Goal: Task Accomplishment & Management: Complete application form

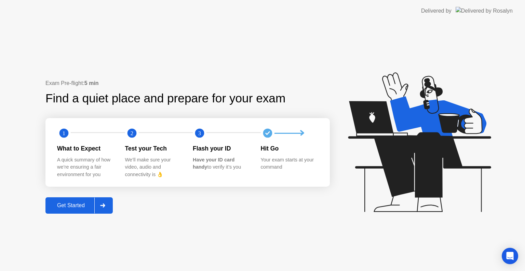
click at [90, 205] on div "Get Started" at bounding box center [71, 206] width 47 height 6
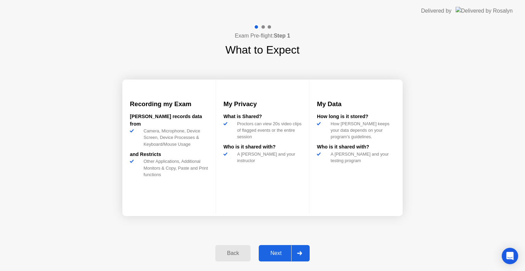
click at [297, 250] on div at bounding box center [299, 254] width 16 height 16
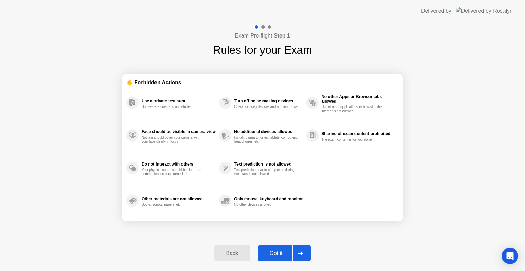
click at [300, 253] on icon at bounding box center [300, 254] width 5 height 4
select select "**********"
select select "*******"
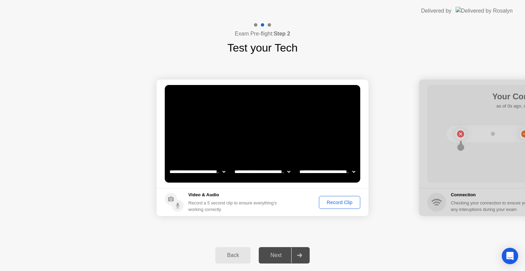
click at [343, 200] on div "Record Clip" at bounding box center [339, 202] width 37 height 5
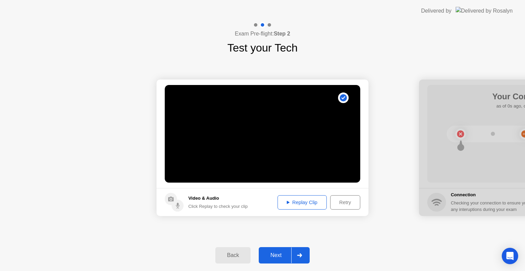
click at [301, 255] on icon at bounding box center [299, 256] width 5 height 4
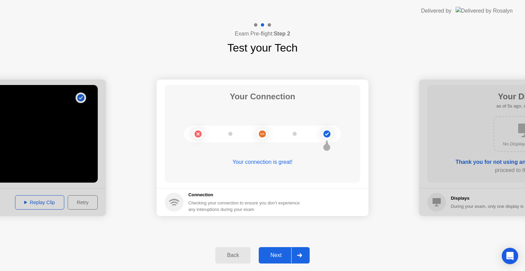
click at [298, 253] on div at bounding box center [299, 256] width 16 height 16
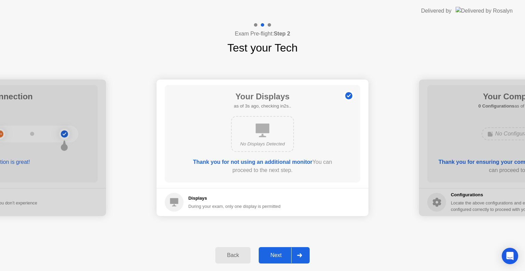
click at [302, 251] on div at bounding box center [299, 256] width 16 height 16
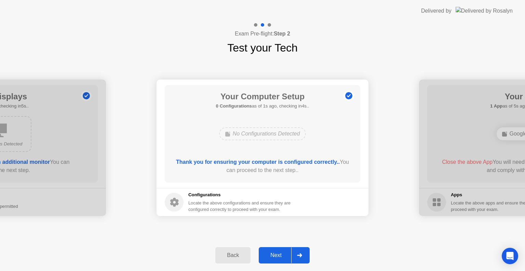
click at [299, 254] on icon at bounding box center [299, 256] width 5 height 4
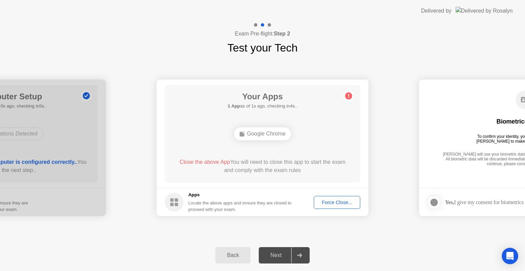
click at [334, 201] on div "Force Close..." at bounding box center [337, 202] width 42 height 5
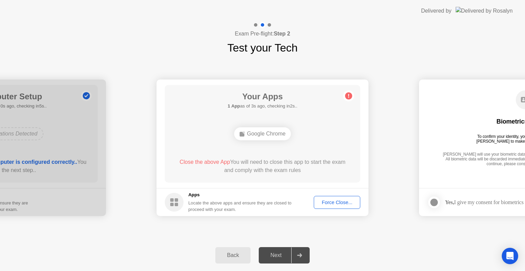
click at [336, 204] on div "Force Close..." at bounding box center [337, 202] width 42 height 5
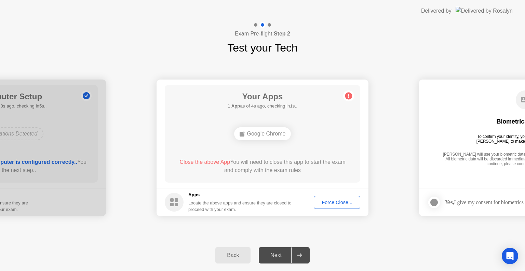
click at [341, 203] on div "Force Close..." at bounding box center [337, 202] width 42 height 5
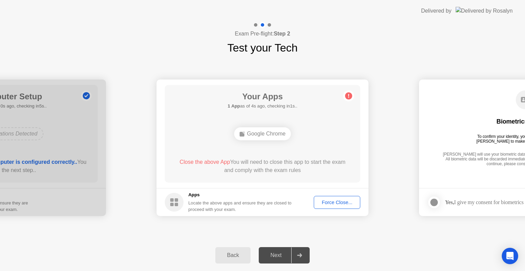
click at [431, 205] on div at bounding box center [434, 203] width 8 height 8
click at [336, 204] on div "Force Close..." at bounding box center [337, 202] width 42 height 5
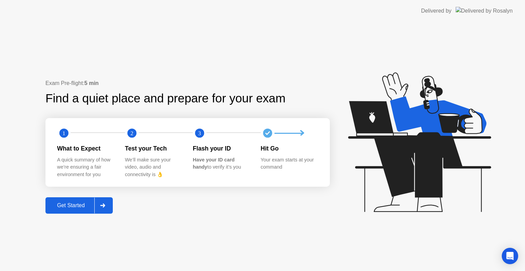
click at [103, 205] on icon at bounding box center [102, 206] width 5 height 4
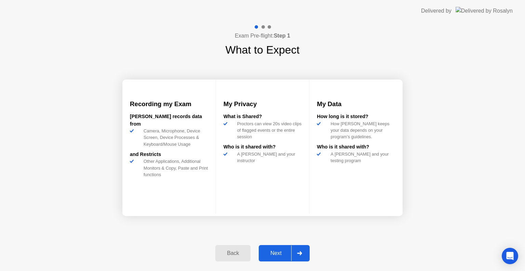
click at [302, 253] on icon at bounding box center [299, 254] width 5 height 4
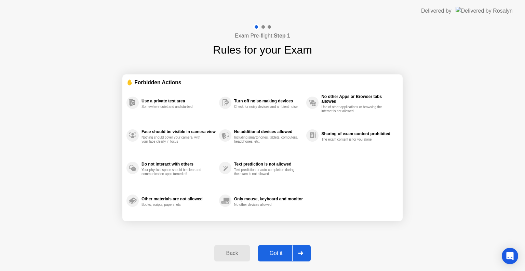
click at [302, 253] on icon at bounding box center [300, 254] width 5 height 4
select select "**********"
select select "*******"
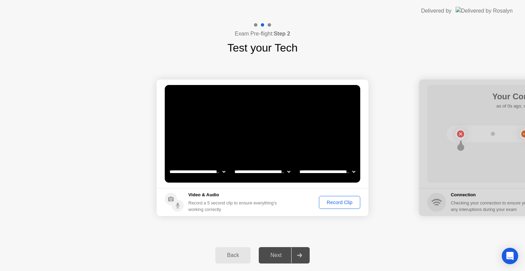
click at [341, 202] on div "Record Clip" at bounding box center [339, 202] width 37 height 5
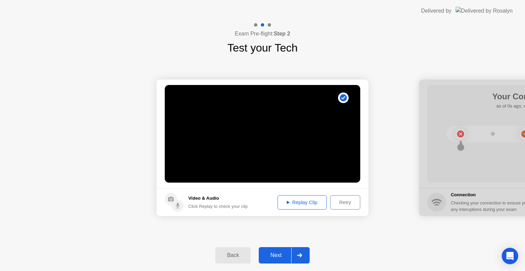
click at [296, 257] on div at bounding box center [299, 256] width 16 height 16
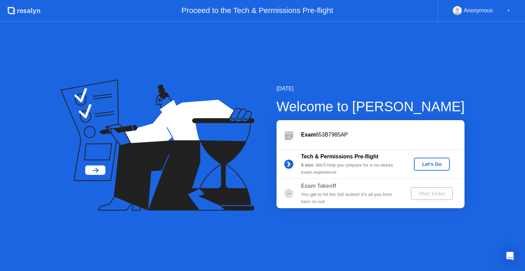
click at [312, 195] on div "You get to hit the GO button! It’s all you from here on out" at bounding box center [350, 198] width 98 height 14
click at [435, 196] on div "Start Exam" at bounding box center [432, 193] width 37 height 5
click at [431, 162] on div "Let's Go" at bounding box center [432, 164] width 30 height 5
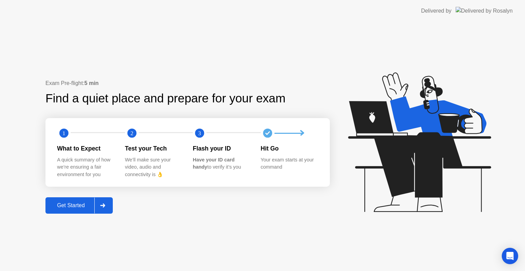
click at [101, 202] on div at bounding box center [102, 206] width 16 height 16
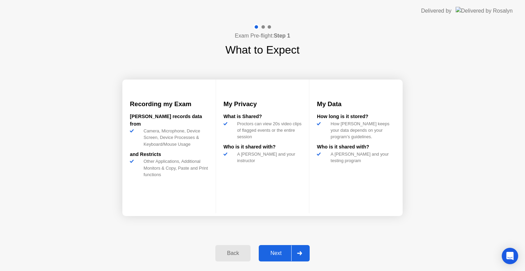
drag, startPoint x: 310, startPoint y: 250, endPoint x: 306, endPoint y: 251, distance: 4.2
click at [306, 251] on div "Back Next" at bounding box center [262, 253] width 103 height 31
click at [306, 251] on div at bounding box center [299, 254] width 16 height 16
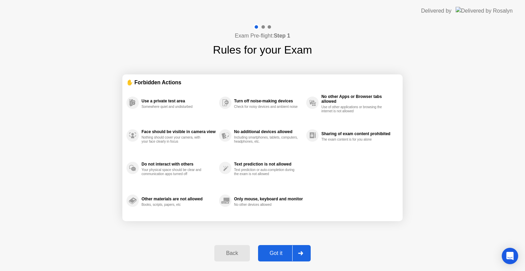
click at [305, 252] on div at bounding box center [300, 254] width 16 height 16
select select "**********"
select select "*******"
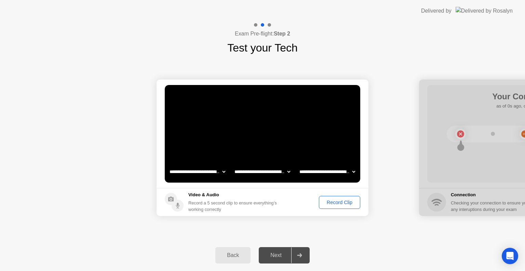
click at [345, 201] on div "Record Clip" at bounding box center [339, 202] width 37 height 5
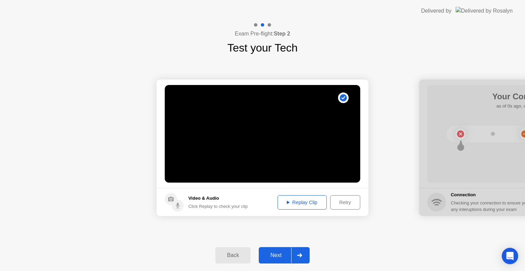
click at [305, 254] on div at bounding box center [299, 256] width 16 height 16
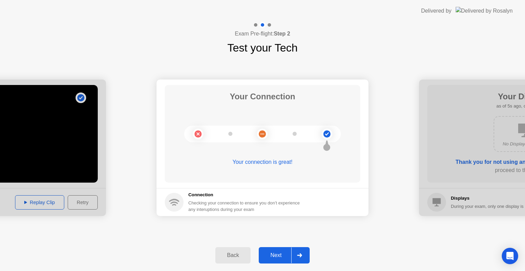
click at [300, 256] on icon at bounding box center [299, 256] width 5 height 4
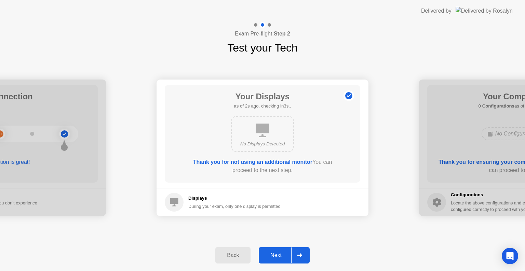
click at [302, 256] on icon at bounding box center [299, 256] width 5 height 4
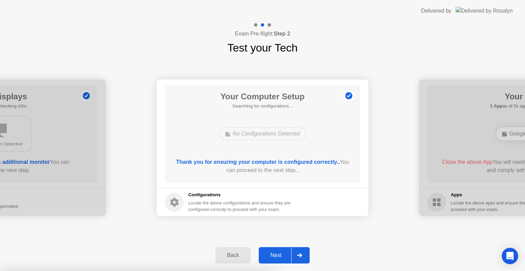
drag, startPoint x: 143, startPoint y: 141, endPoint x: 297, endPoint y: 136, distance: 153.6
drag, startPoint x: 380, startPoint y: 140, endPoint x: 246, endPoint y: 151, distance: 134.8
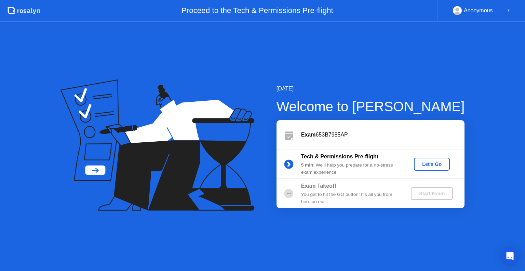
click at [437, 163] on div "Let's Go" at bounding box center [432, 164] width 30 height 5
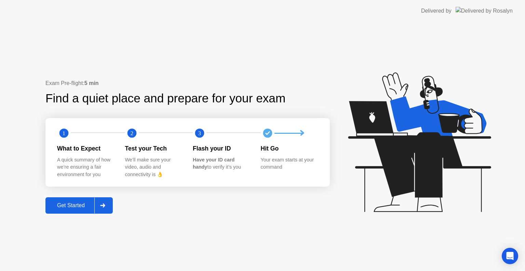
click at [103, 205] on icon at bounding box center [102, 206] width 5 height 4
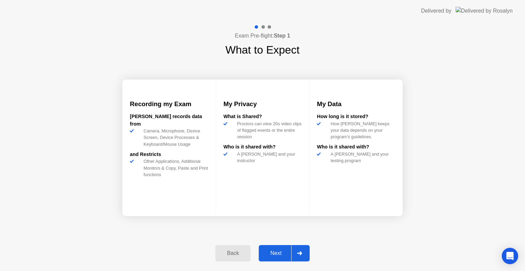
click at [304, 254] on div at bounding box center [299, 254] width 16 height 16
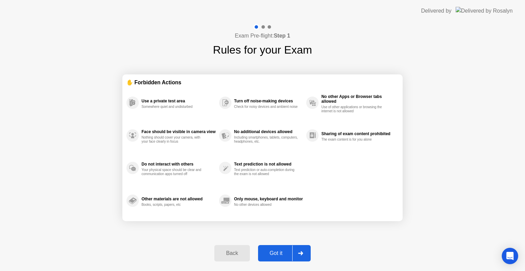
click at [304, 254] on div at bounding box center [300, 254] width 16 height 16
select select "**********"
select select "*******"
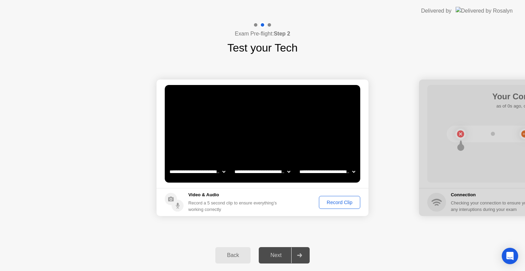
click at [336, 203] on div "Record Clip" at bounding box center [339, 202] width 37 height 5
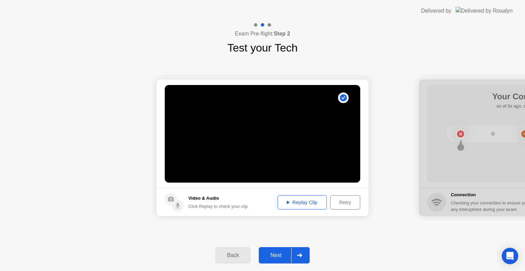
click at [300, 255] on icon at bounding box center [299, 256] width 5 height 4
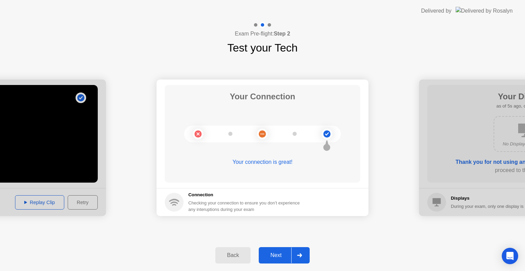
click at [301, 256] on icon at bounding box center [299, 256] width 5 height 4
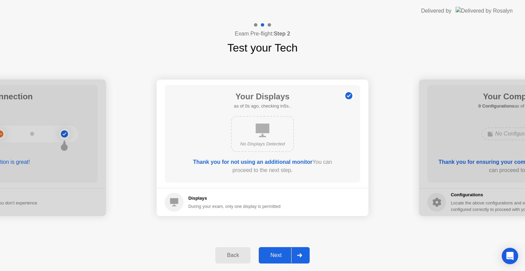
click at [301, 256] on icon at bounding box center [299, 256] width 5 height 4
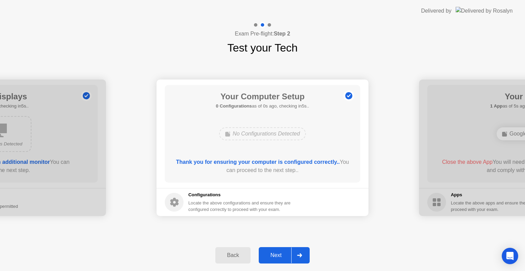
click at [301, 256] on icon at bounding box center [299, 256] width 5 height 4
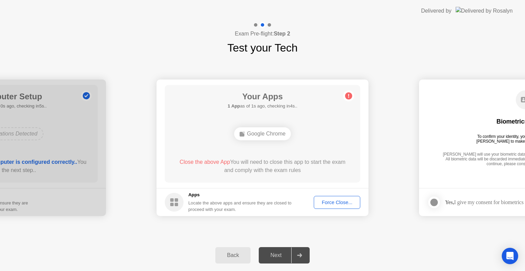
click at [339, 204] on div "Force Close..." at bounding box center [337, 202] width 42 height 5
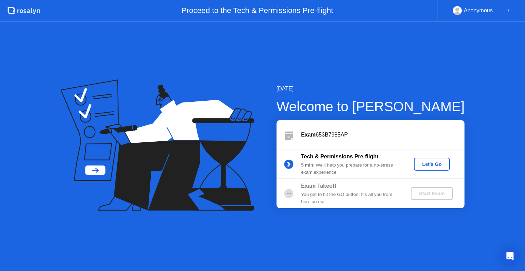
click at [355, 246] on div "[DATE] Welcome to [PERSON_NAME] Exam 653B7985AP Tech & Permissions Pre-flight 5…" at bounding box center [262, 147] width 525 height 250
click at [432, 166] on div "Let's Go" at bounding box center [432, 164] width 30 height 5
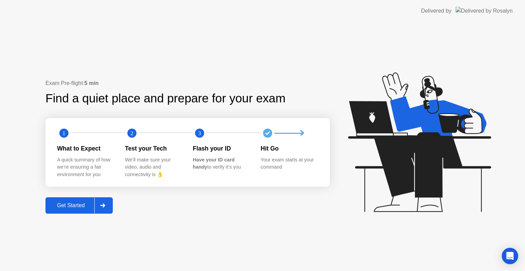
click at [85, 205] on div "Get Started" at bounding box center [71, 206] width 47 height 6
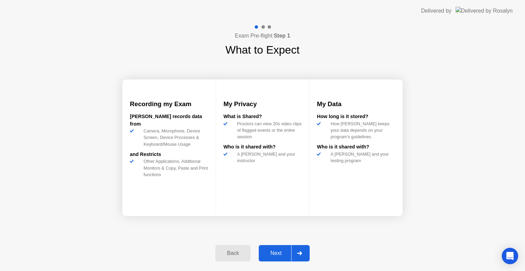
click at [268, 253] on div "Next" at bounding box center [276, 254] width 30 height 6
